Goal: Task Accomplishment & Management: Use online tool/utility

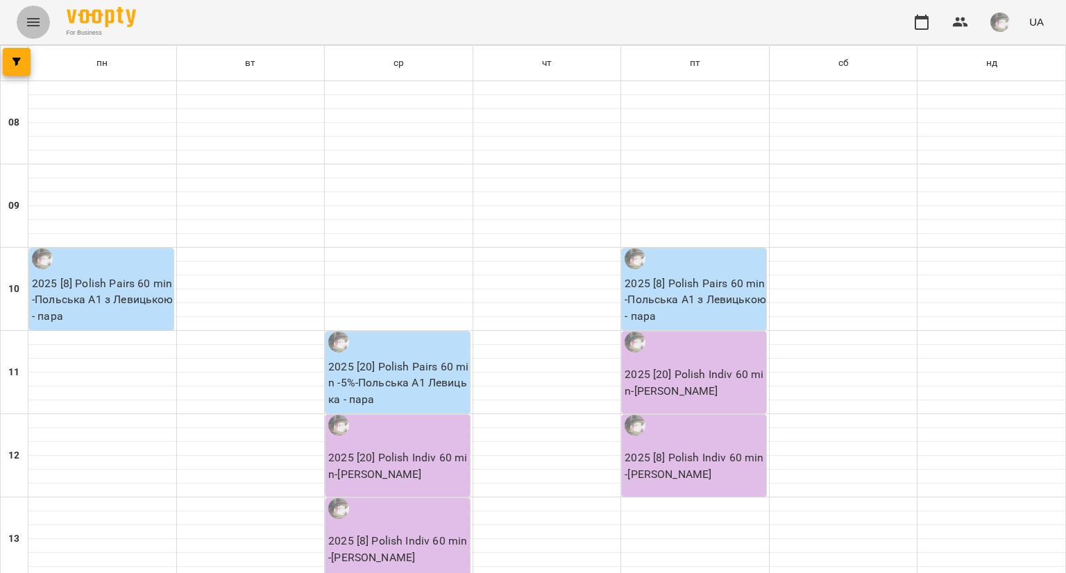
click at [32, 12] on button "Menu" at bounding box center [33, 22] width 33 height 33
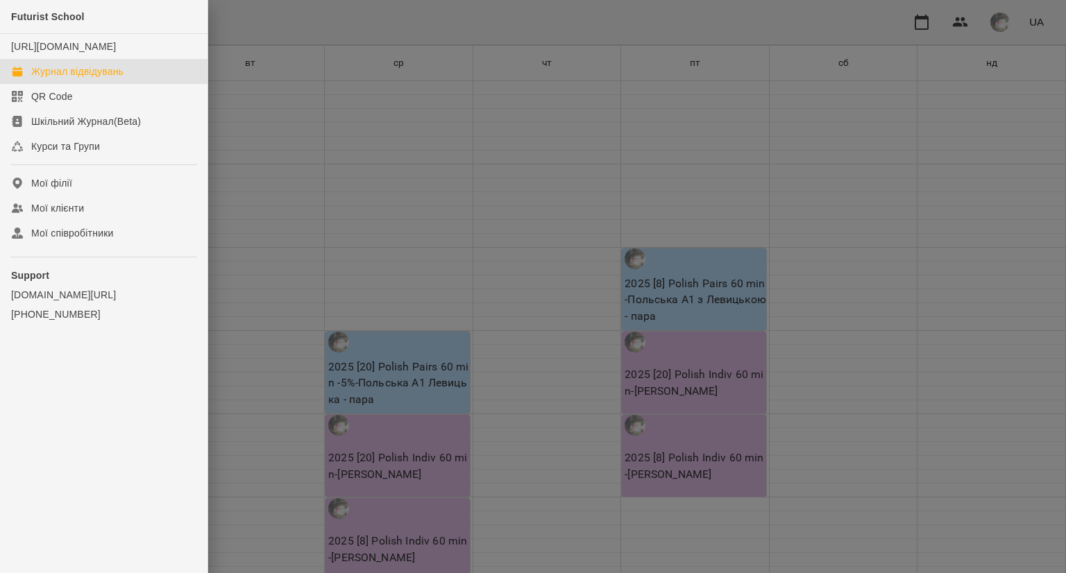
click at [58, 78] on div "Журнал відвідувань" at bounding box center [77, 72] width 92 height 14
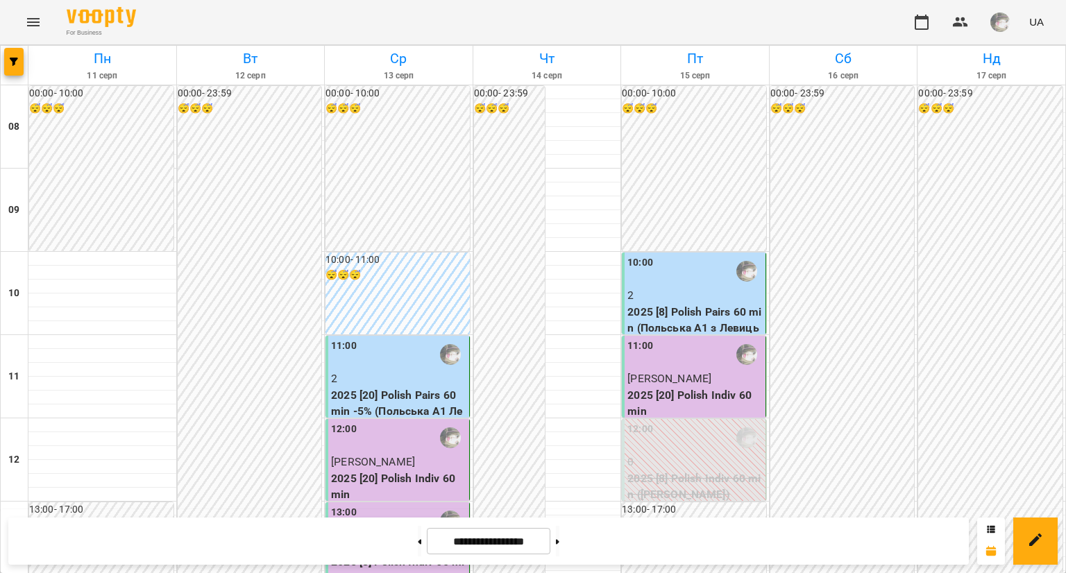
scroll to position [824, 0]
click at [560, 552] on button at bounding box center [557, 541] width 3 height 31
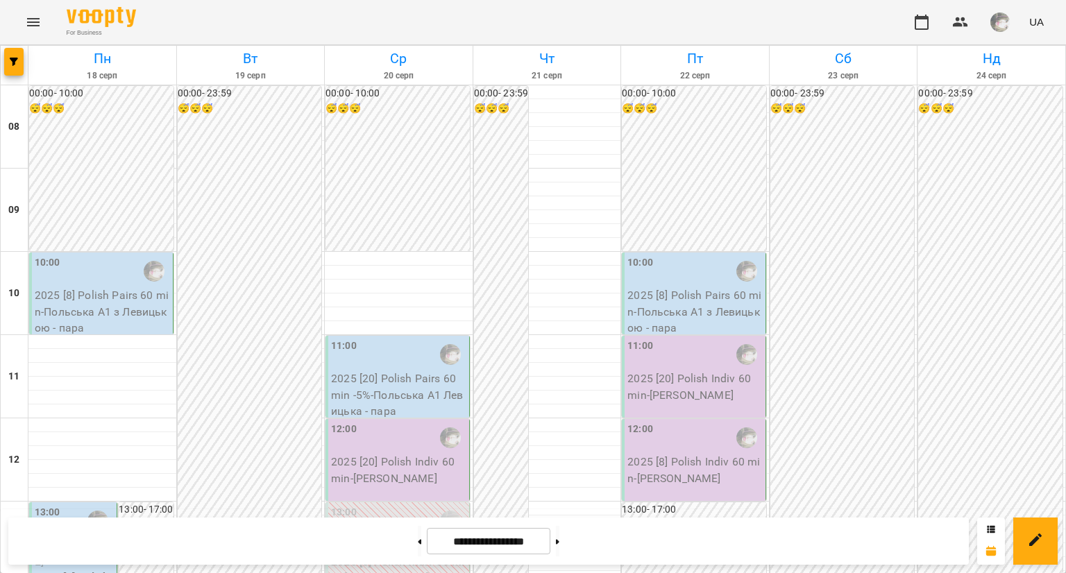
scroll to position [0, 0]
click at [560, 544] on button at bounding box center [557, 541] width 3 height 31
type input "**********"
click at [418, 539] on button at bounding box center [419, 541] width 3 height 31
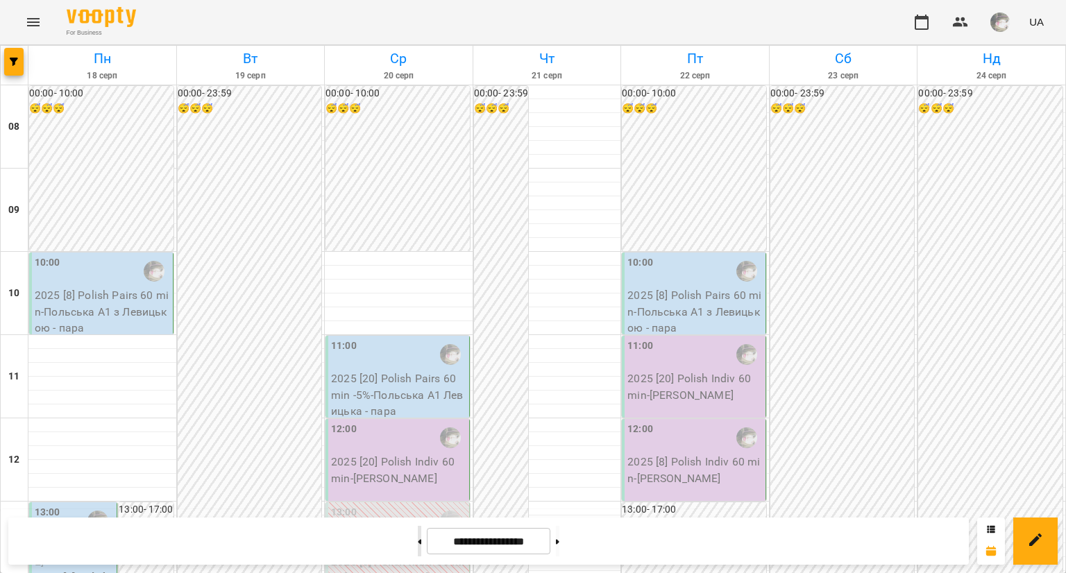
click at [418, 531] on button at bounding box center [419, 541] width 3 height 31
type input "**********"
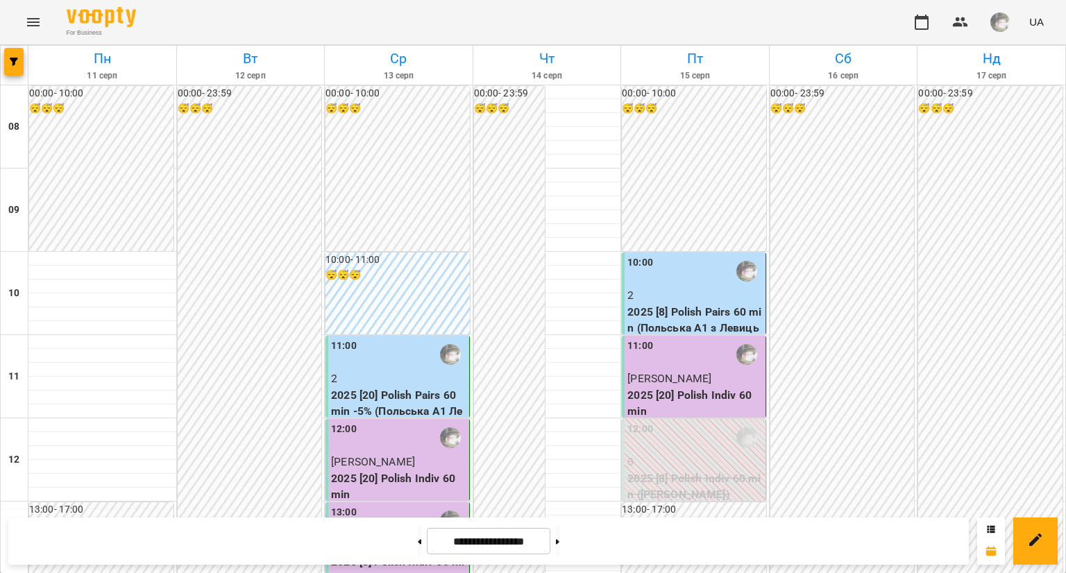
scroll to position [0, 0]
